Goal: Task Accomplishment & Management: Use online tool/utility

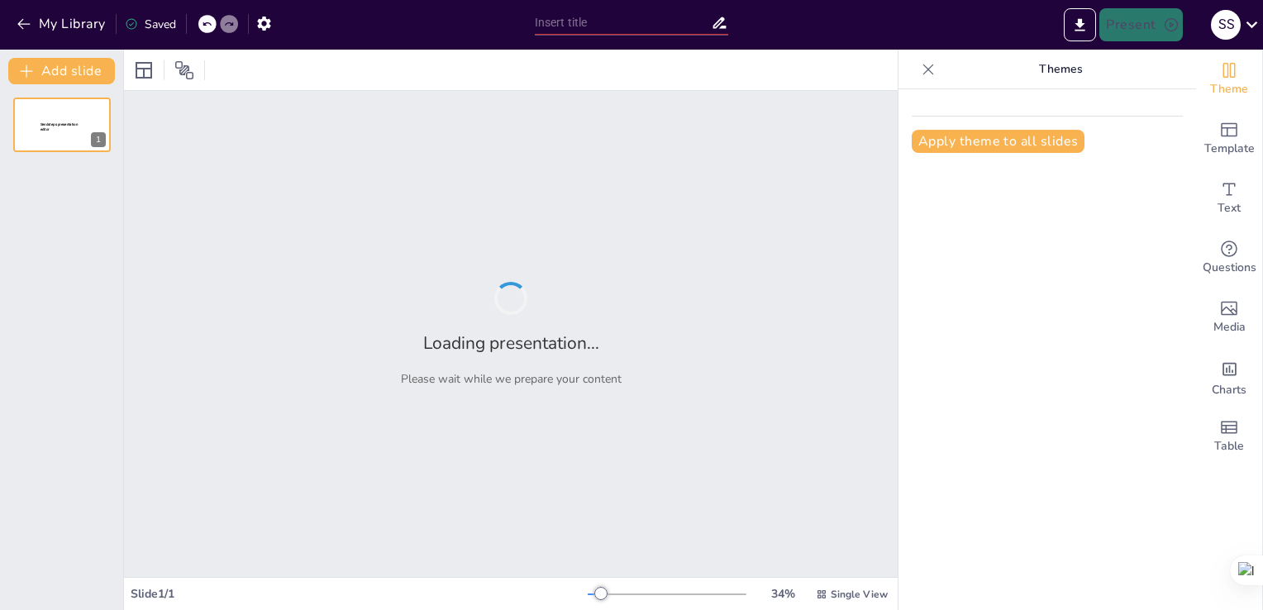
type input "New Sendsteps"
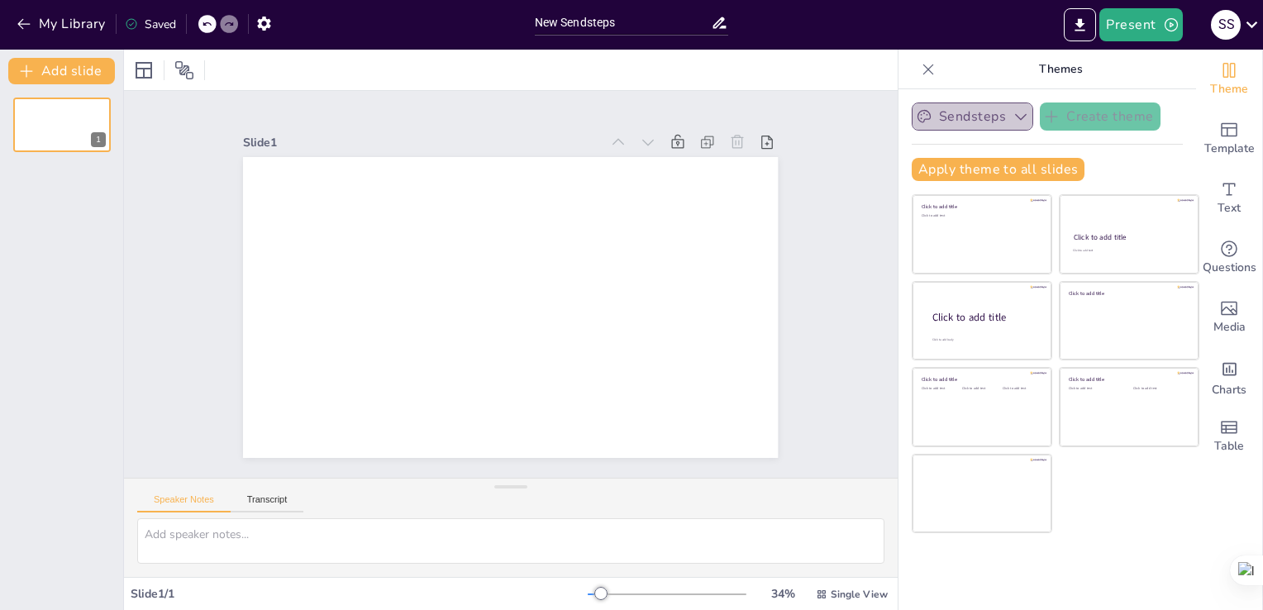
click at [1013, 117] on icon "button" at bounding box center [1021, 116] width 17 height 17
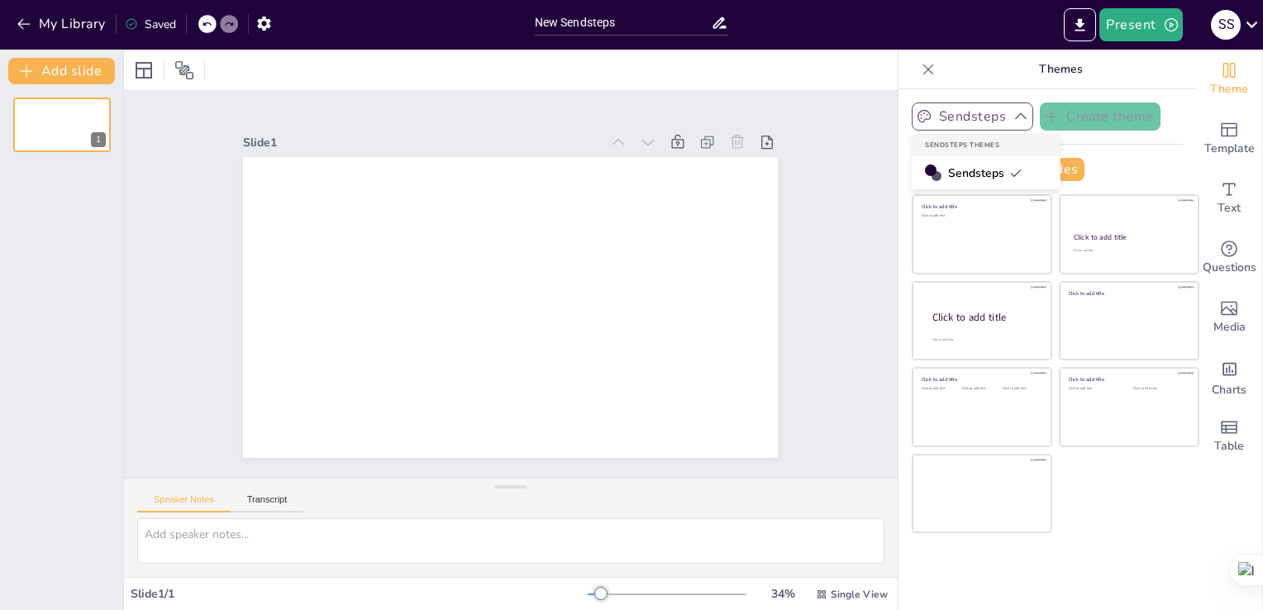
click at [1009, 177] on icon at bounding box center [1015, 172] width 13 height 13
click at [623, 26] on input "New Sendsteps" at bounding box center [623, 23] width 177 height 24
click at [712, 25] on icon at bounding box center [719, 22] width 17 height 17
click at [258, 27] on icon "button" at bounding box center [263, 23] width 17 height 17
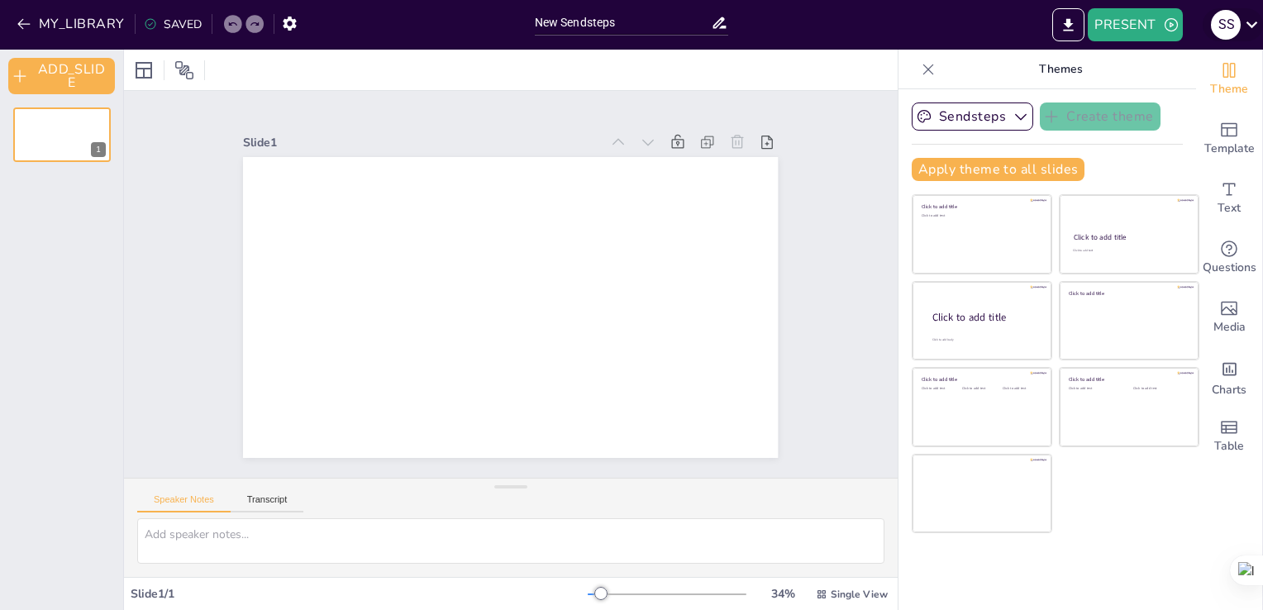
click at [1247, 24] on icon at bounding box center [1252, 24] width 22 height 22
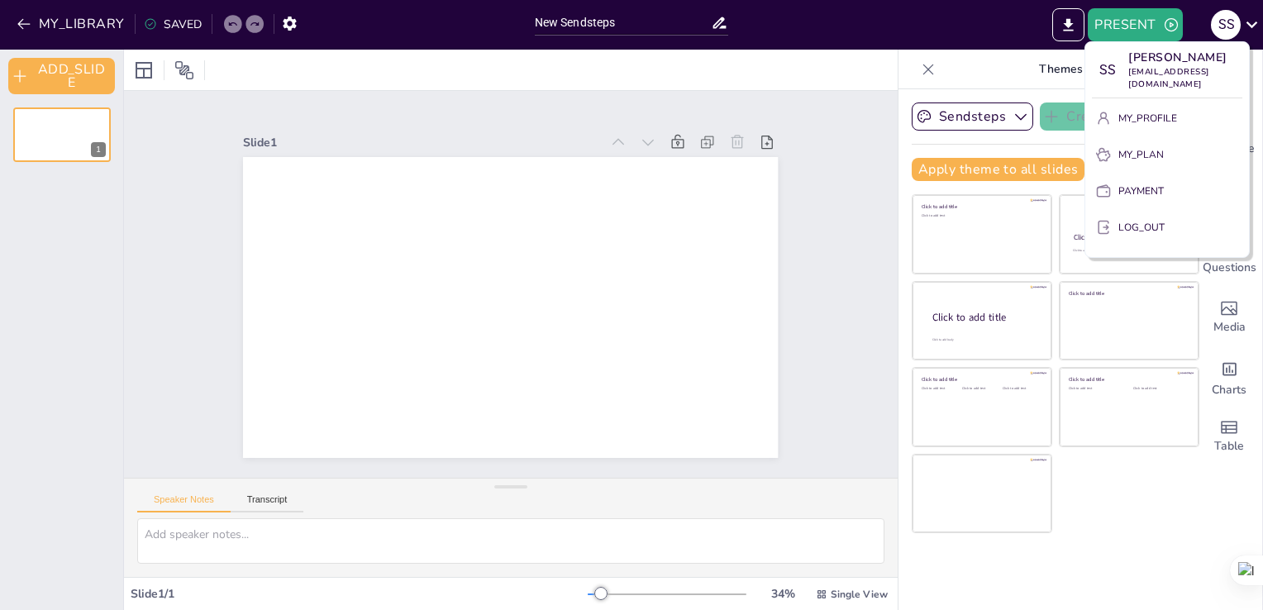
click at [863, 35] on div at bounding box center [631, 305] width 1263 height 610
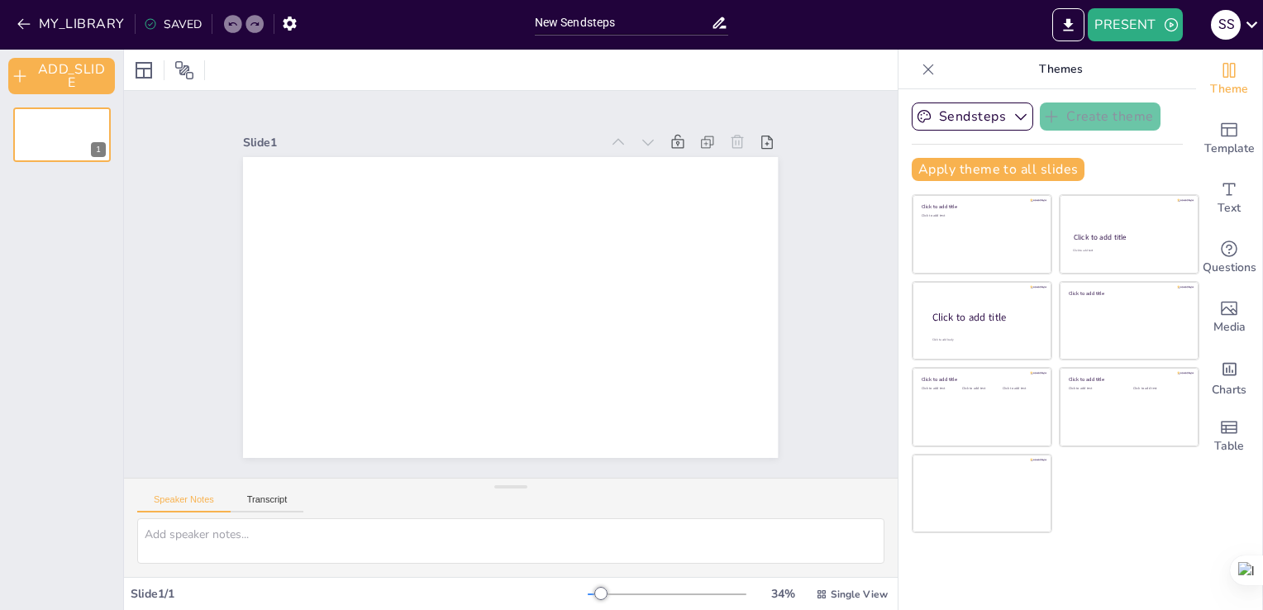
click at [718, 26] on icon at bounding box center [719, 22] width 17 height 17
click at [661, 21] on input "New Sendsteps" at bounding box center [623, 23] width 177 height 24
type input "N"
click at [542, 19] on input "text" at bounding box center [623, 23] width 177 height 24
paste input "Ethics and Business"
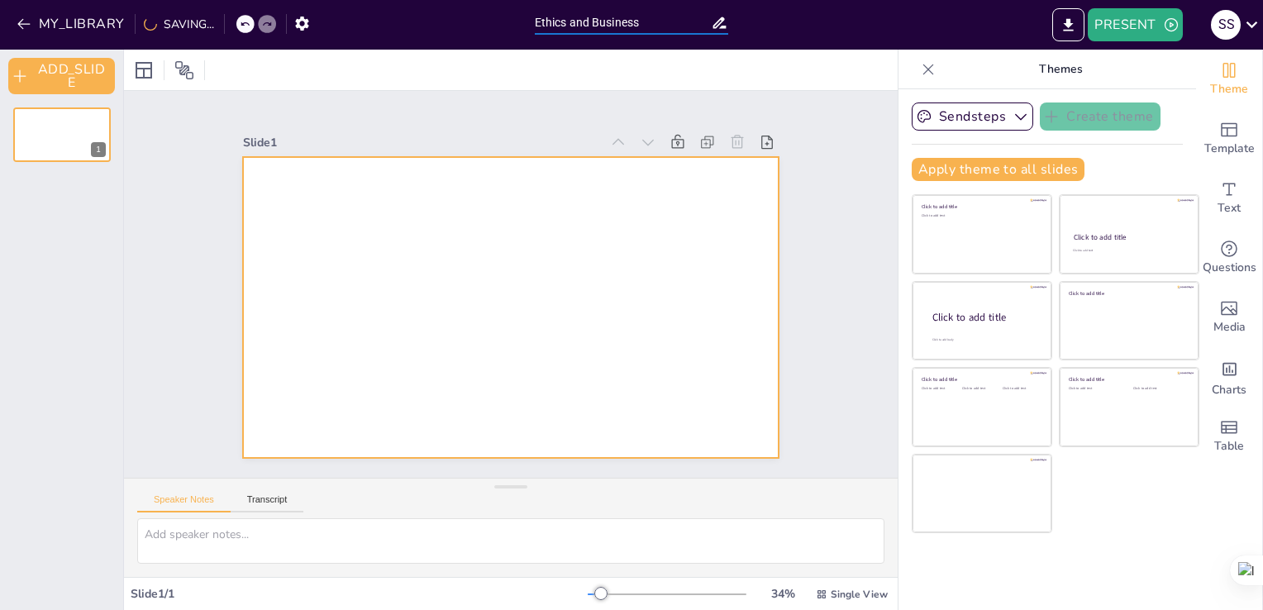
type input "Ethics and Business"
click at [523, 188] on div at bounding box center [510, 307] width 535 height 301
click at [759, 140] on icon at bounding box center [767, 142] width 17 height 17
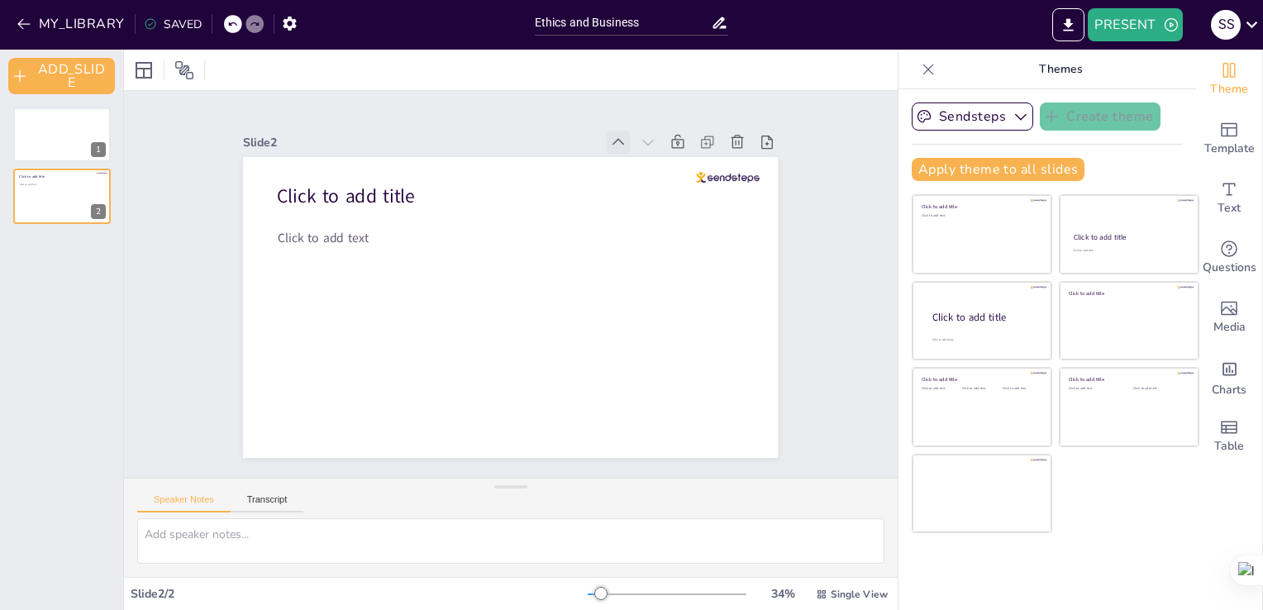
click at [613, 139] on icon at bounding box center [619, 142] width 12 height 7
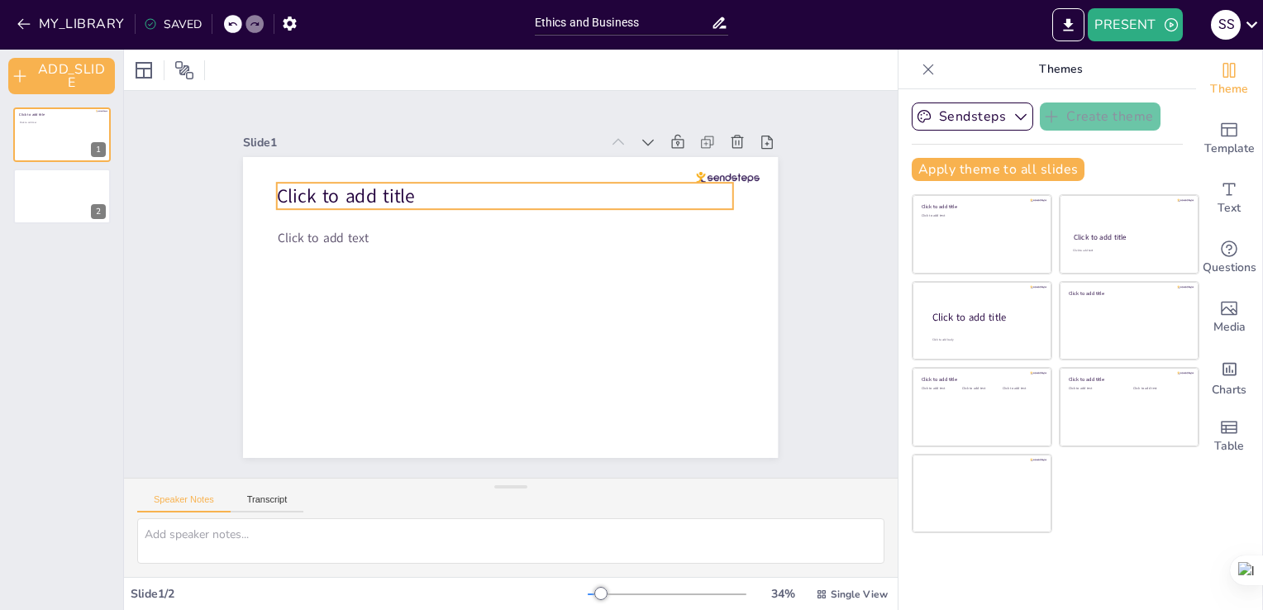
click at [696, 192] on p "Click to add title" at bounding box center [505, 196] width 456 height 26
